Goal: Information Seeking & Learning: Check status

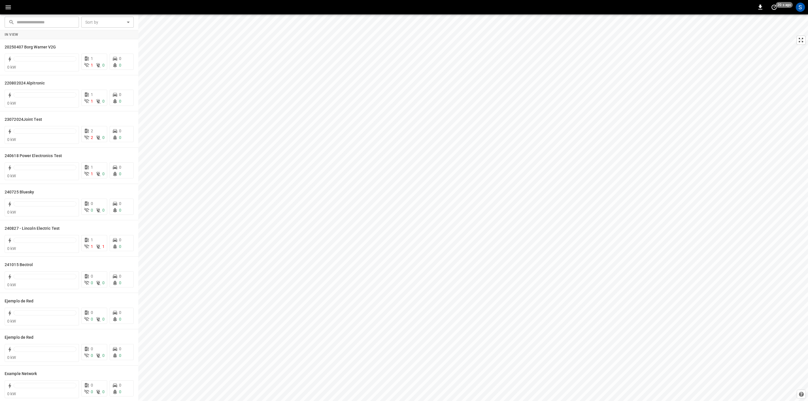
click at [8, 4] on icon "button" at bounding box center [8, 7] width 7 height 7
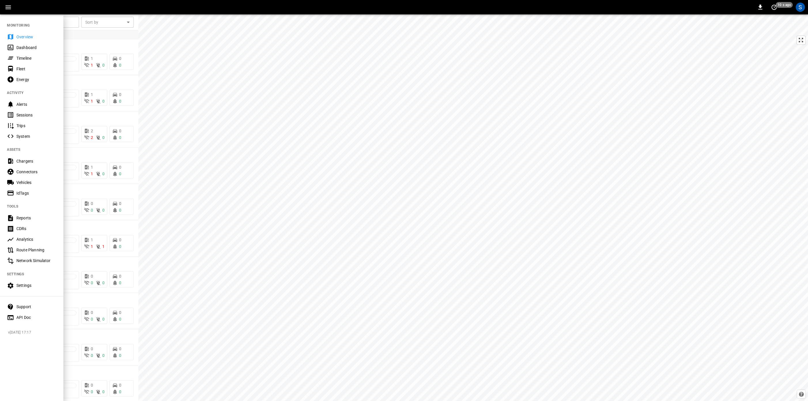
click at [95, 10] on div "0 10 s ago S" at bounding box center [404, 7] width 808 height 14
click at [801, 4] on div "S" at bounding box center [800, 7] width 9 height 9
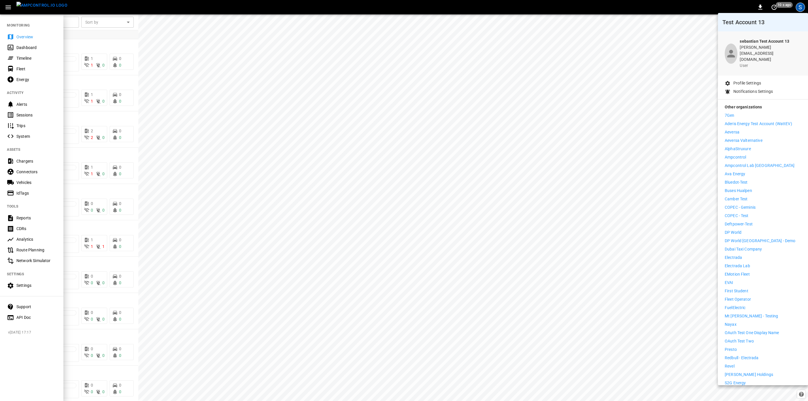
scroll to position [53, 0]
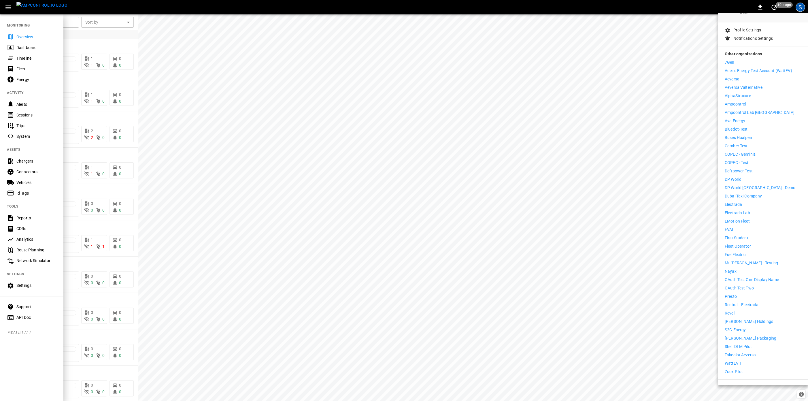
click at [747, 360] on li "WattEV 1" at bounding box center [763, 363] width 76 height 6
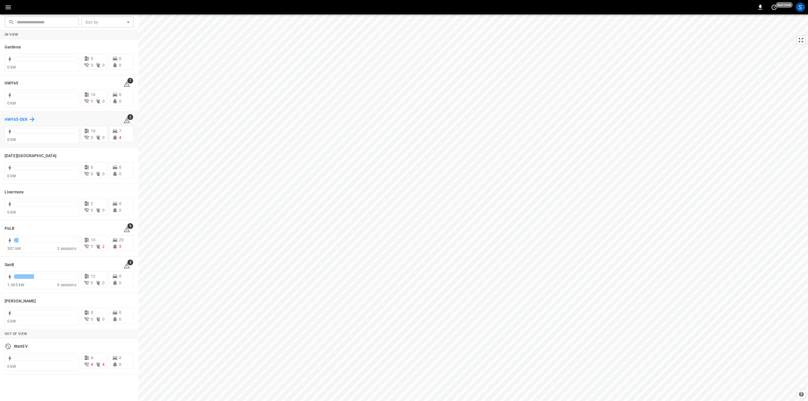
click at [14, 120] on h6 "HWY65-DER" at bounding box center [16, 119] width 23 height 6
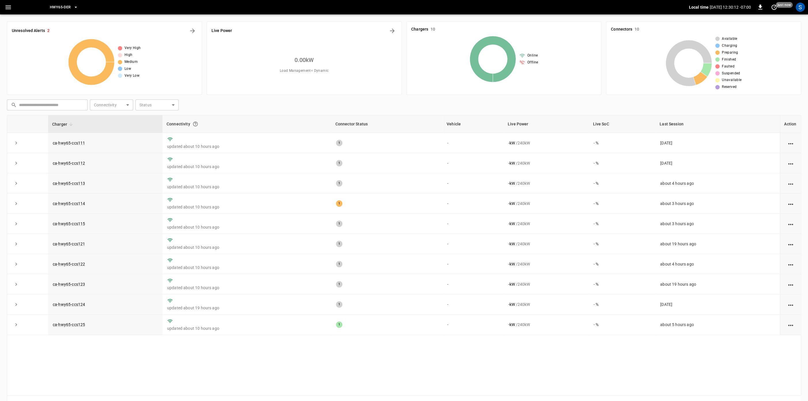
click at [391, 36] on div "Live Power 0.00 kW Load Management = Dynamic" at bounding box center [304, 57] width 195 height 73
click at [391, 35] on body "HWY65-DER Local time 2025-09-10 12:30:13 -07:00 0 just now S Unresolved Alerts …" at bounding box center [404, 209] width 808 height 418
click at [392, 33] on icon "Energy Overview" at bounding box center [392, 31] width 5 height 5
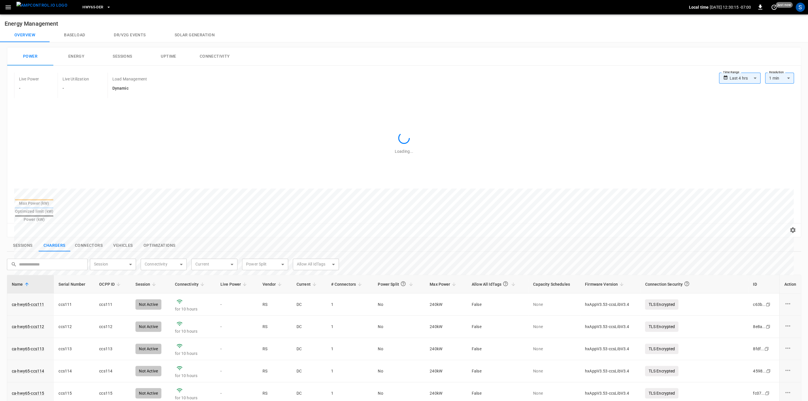
click at [74, 33] on button "Baseload" at bounding box center [75, 35] width 50 height 14
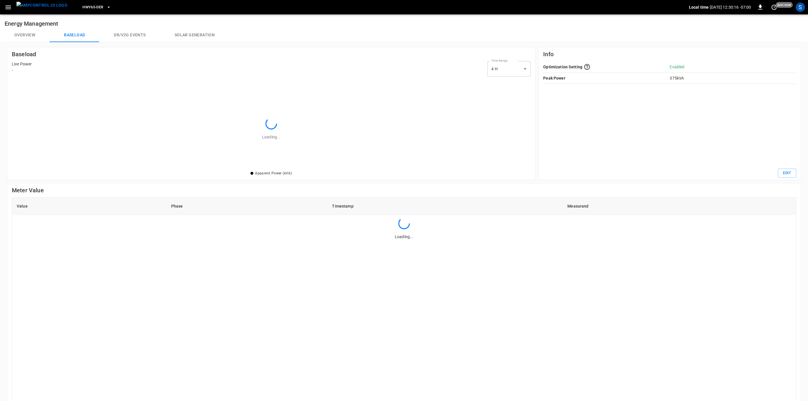
scroll to position [83, 510]
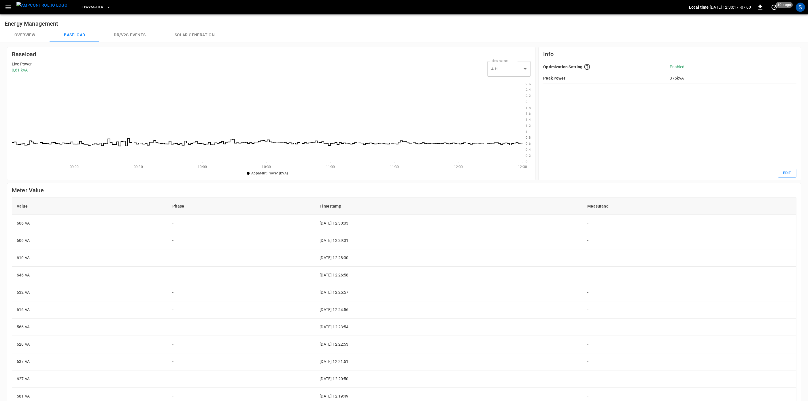
click at [493, 70] on body "HWY65-DER Local time 2025-09-10 12:30:17 -07:00 0 10 s ago S Energy Management …" at bounding box center [404, 250] width 808 height 501
click at [515, 93] on li "24 H" at bounding box center [508, 94] width 43 height 10
type input "***"
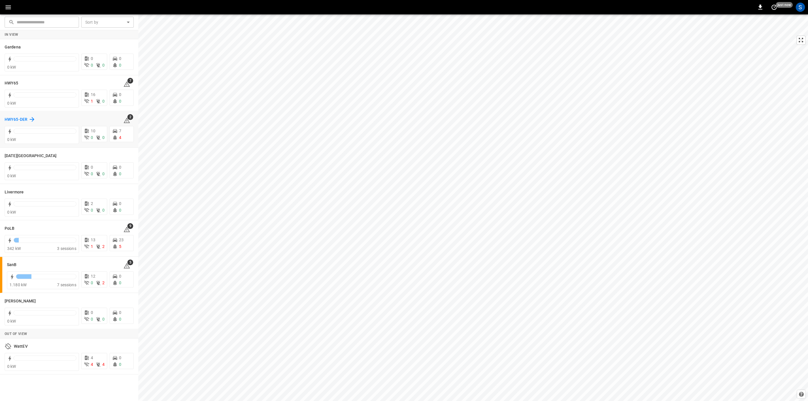
click at [22, 120] on h6 "HWY65-DER" at bounding box center [16, 119] width 23 height 6
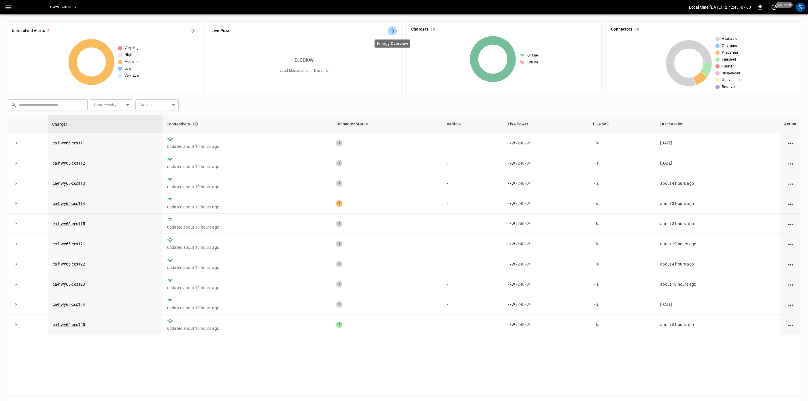
click at [390, 30] on icon "Energy Overview" at bounding box center [392, 30] width 7 height 7
